Goal: Information Seeking & Learning: Obtain resource

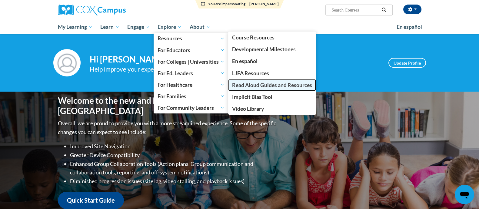
click at [257, 79] on link "Read Aloud Guides and Resources" at bounding box center [272, 85] width 88 height 12
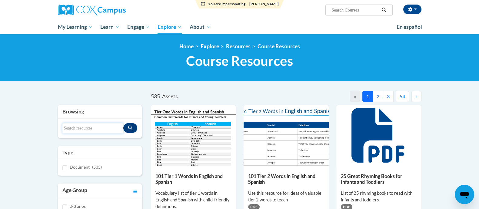
click at [101, 129] on input "Search resources" at bounding box center [92, 128] width 61 height 10
type input "TIPS"
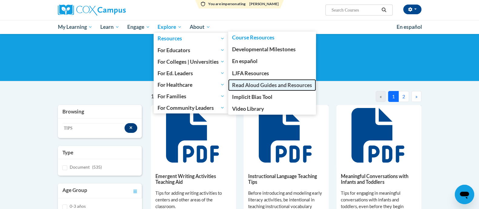
click at [261, 85] on span "Read Aloud Guides and Resources" at bounding box center [272, 85] width 80 height 6
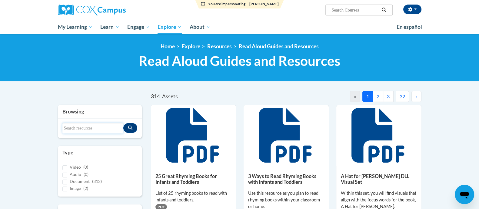
click at [95, 129] on input "Search resources" at bounding box center [92, 128] width 61 height 10
type input "TIPS"
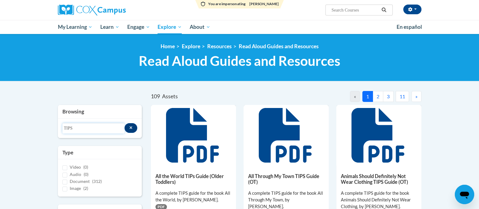
drag, startPoint x: 85, startPoint y: 128, endPoint x: 63, endPoint y: 126, distance: 22.2
click at [63, 126] on input "TIPS" at bounding box center [93, 128] width 62 height 10
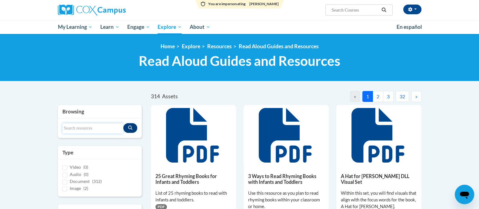
scroll to position [38, 0]
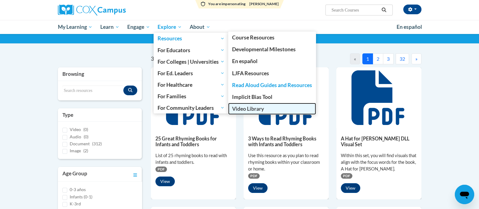
click at [258, 109] on span "Video Library" at bounding box center [248, 109] width 32 height 6
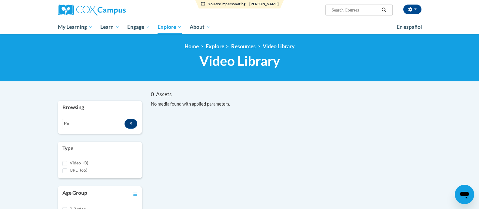
type input "H"
type input "M"
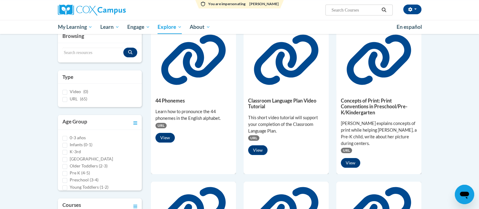
scroll to position [38, 0]
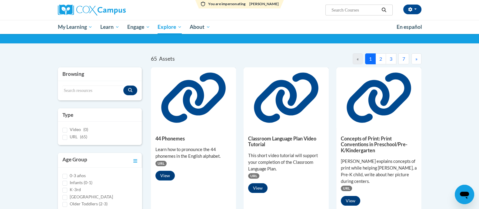
click at [380, 60] on button "2" at bounding box center [381, 58] width 11 height 11
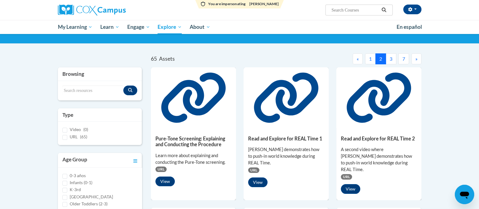
scroll to position [0, 0]
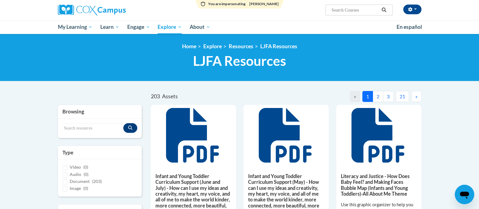
scroll to position [75, 0]
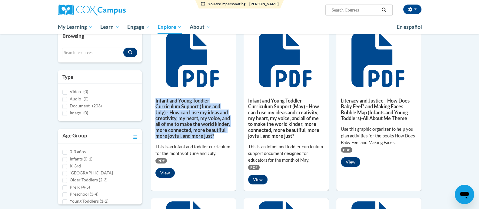
drag, startPoint x: 154, startPoint y: 98, endPoint x: 221, endPoint y: 136, distance: 76.7
click at [221, 136] on div "Infant and Young Toddler Curriculum Support (June and July) - How can I use my …" at bounding box center [193, 136] width 85 height 92
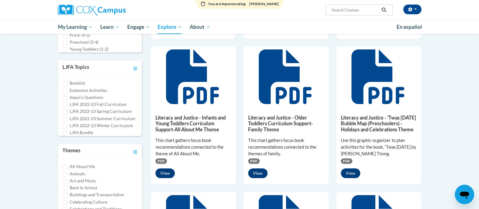
scroll to position [341, 0]
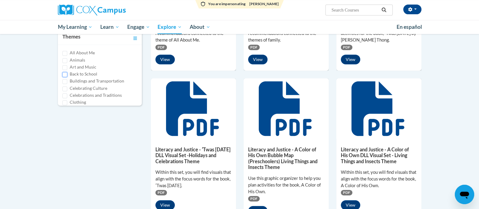
click at [66, 75] on input "Back to School" at bounding box center [64, 74] width 5 height 5
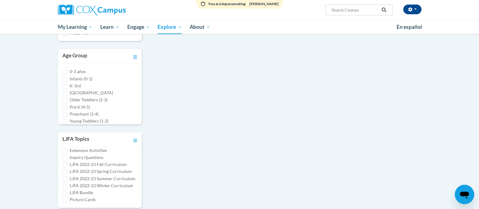
scroll to position [227, 0]
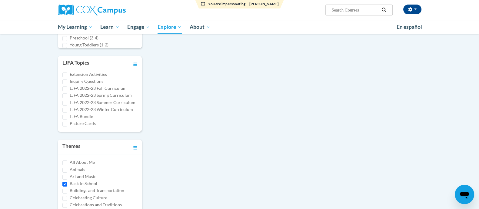
click at [67, 184] on div "Back to School" at bounding box center [99, 183] width 75 height 7
click at [64, 184] on input "Back to School" at bounding box center [64, 184] width 5 height 5
checkbox input "false"
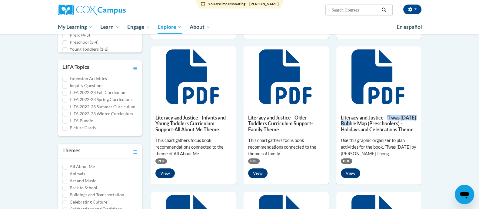
drag, startPoint x: 388, startPoint y: 116, endPoint x: 368, endPoint y: 124, distance: 20.8
click at [368, 124] on h5 "Literacy and Justice - ʹTwas Nochebuena Bubble Map (Preschoolers) -Holidays and…" at bounding box center [379, 124] width 76 height 18
copy h5 "ʹTwas Nochebuena"
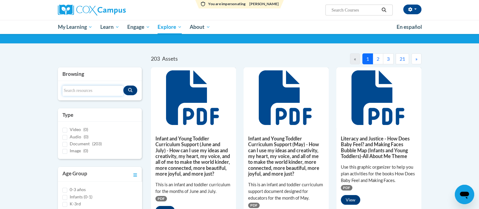
click at [99, 91] on input "Search resources" at bounding box center [92, 90] width 61 height 10
paste input "ʹTwas Nochebuena"
type input "ʹTwas Nochebuena"
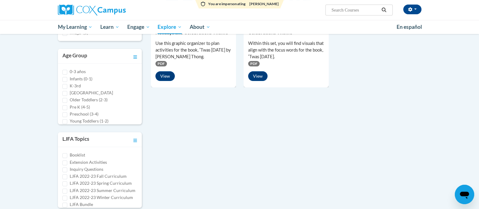
scroll to position [75, 0]
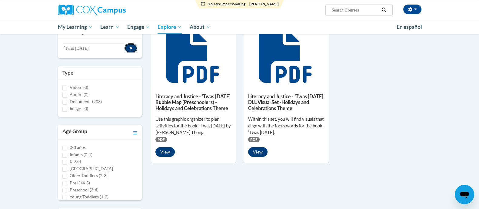
click at [132, 43] on button "Search resources" at bounding box center [131, 48] width 13 height 10
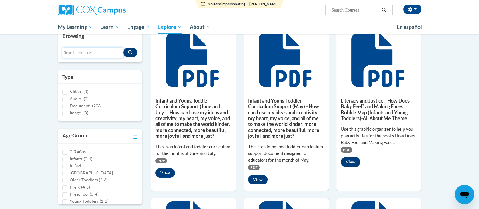
click at [102, 50] on input "Search resources" at bounding box center [92, 53] width 61 height 10
type input "bundle"
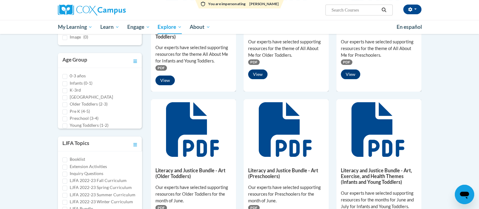
scroll to position [189, 0]
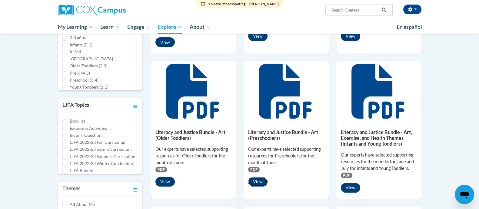
click at [256, 182] on button "View" at bounding box center [257, 182] width 19 height 10
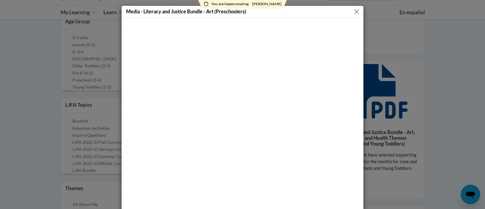
click at [354, 13] on button "Close" at bounding box center [357, 12] width 8 height 8
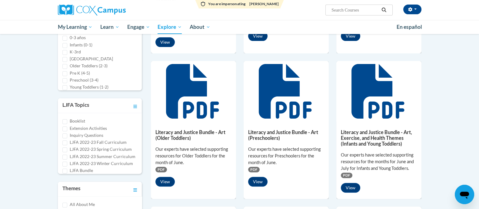
scroll to position [38, 0]
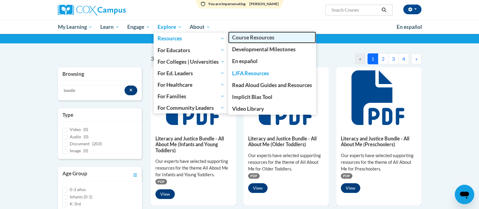
click at [280, 42] on link "Course Resources" at bounding box center [272, 38] width 88 height 12
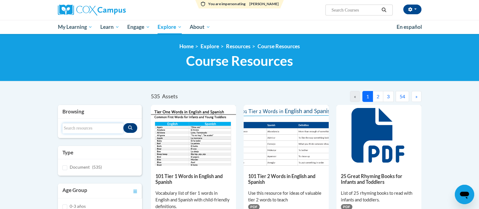
click at [90, 132] on input "Search resources" at bounding box center [92, 128] width 61 height 10
type input "TIPS"
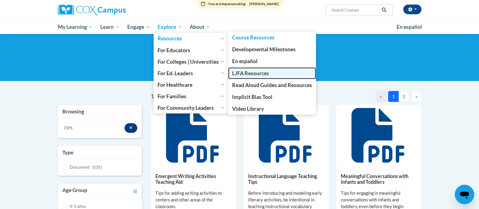
click at [247, 78] on link "LJFA Resources" at bounding box center [272, 73] width 88 height 12
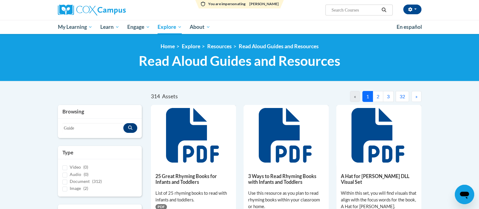
type input "Guide"
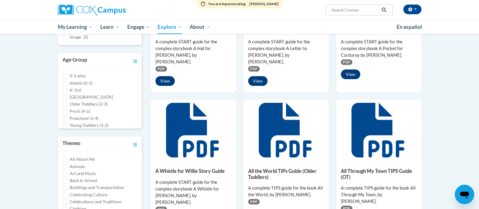
scroll to position [114, 0]
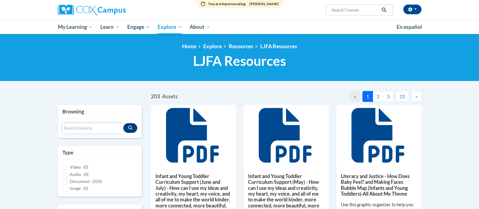
click at [83, 127] on input "Search resources" at bounding box center [92, 128] width 61 height 10
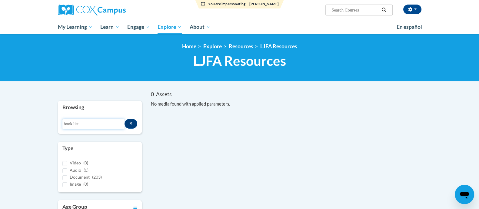
click at [83, 127] on input "book list" at bounding box center [93, 124] width 62 height 10
type input "b"
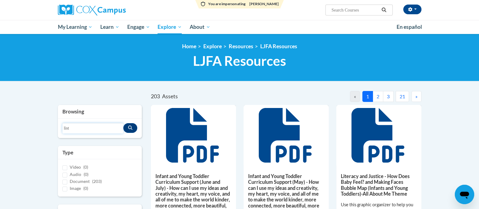
type input "list"
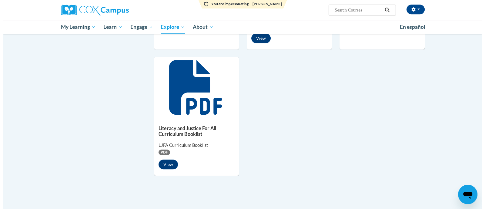
scroll to position [606, 0]
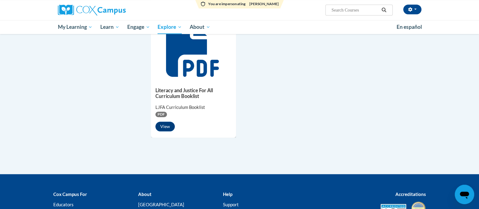
click at [167, 136] on div "Literacy and Justice For All Curriculum Booklist LJFA Curriculum Booklist PDF V…" at bounding box center [193, 108] width 85 height 56
click at [168, 131] on button "View" at bounding box center [165, 127] width 19 height 10
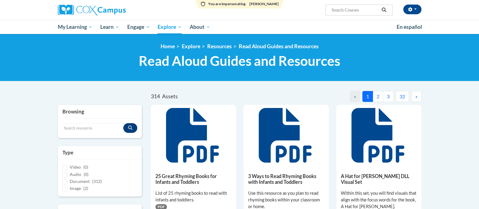
click at [91, 127] on input "Search resources" at bounding box center [92, 128] width 61 height 10
type input "TIPS Guide"
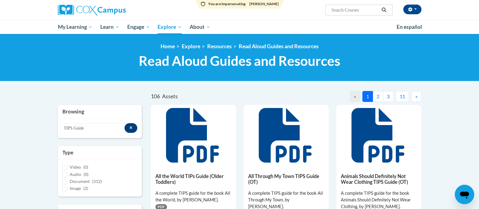
scroll to position [38, 0]
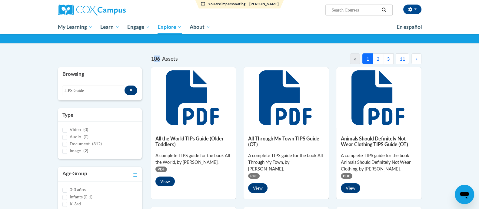
drag, startPoint x: 154, startPoint y: 58, endPoint x: 161, endPoint y: 59, distance: 6.4
click at [161, 59] on div "106 Assets" at bounding box center [218, 58] width 135 height 7
drag, startPoint x: 152, startPoint y: 57, endPoint x: 160, endPoint y: 59, distance: 8.7
click at [160, 59] on div "106 Assets" at bounding box center [218, 58] width 135 height 7
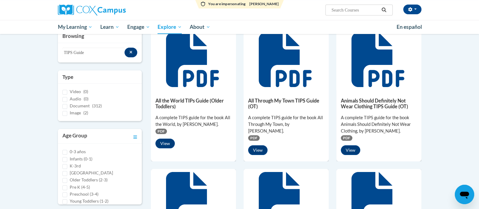
scroll to position [114, 0]
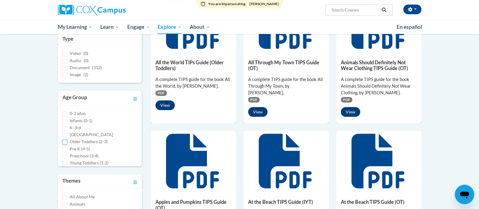
click at [65, 142] on input "Older Toddlers (2-3)" at bounding box center [64, 142] width 5 height 5
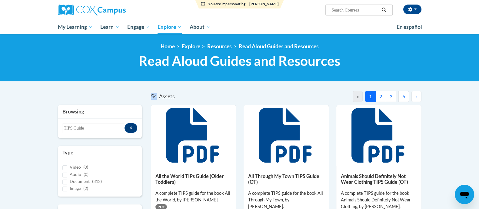
drag, startPoint x: 148, startPoint y: 95, endPoint x: 157, endPoint y: 97, distance: 9.2
click at [157, 97] on div "54 Assets « 1 2 3 6 »" at bounding box center [286, 98] width 280 height 14
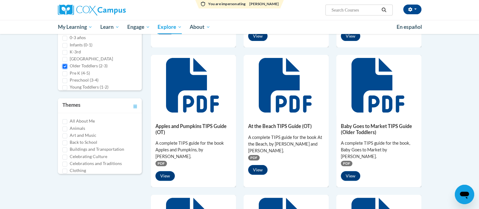
click at [65, 65] on input "Older Toddlers (2-3)" at bounding box center [64, 66] width 5 height 5
checkbox input "false"
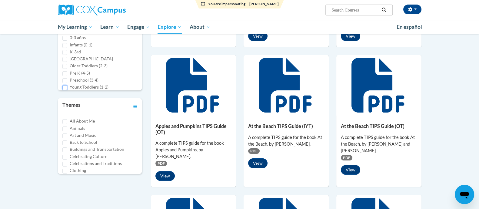
click at [65, 87] on input "Young Toddlers (1-2)" at bounding box center [64, 87] width 5 height 5
checkbox input "true"
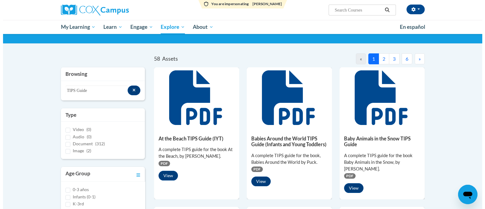
scroll to position [75, 0]
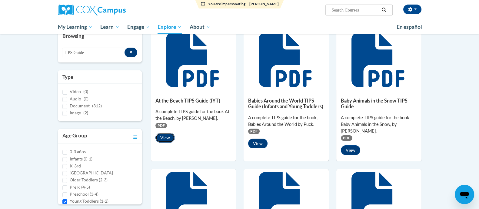
click at [163, 137] on button "View" at bounding box center [165, 138] width 19 height 10
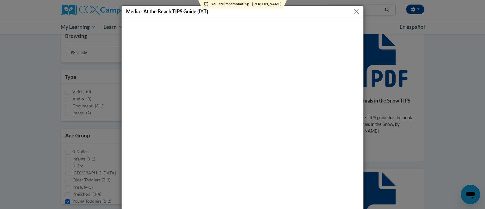
click at [355, 12] on button "Close" at bounding box center [357, 12] width 8 height 8
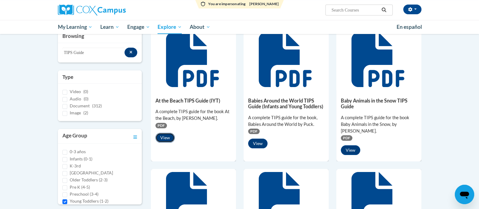
click at [164, 139] on button "View" at bounding box center [165, 138] width 19 height 10
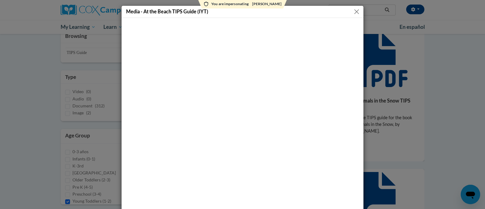
click at [353, 12] on button "Close" at bounding box center [357, 12] width 8 height 8
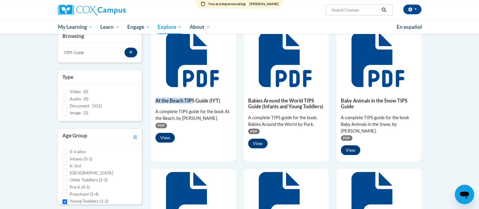
drag, startPoint x: 156, startPoint y: 99, endPoint x: 191, endPoint y: 101, distance: 34.6
click at [191, 101] on h5 "At the Beach TIPS Guide (IYT)" at bounding box center [194, 101] width 76 height 6
click at [170, 138] on button "View" at bounding box center [165, 138] width 19 height 10
